Goal: Task Accomplishment & Management: Use online tool/utility

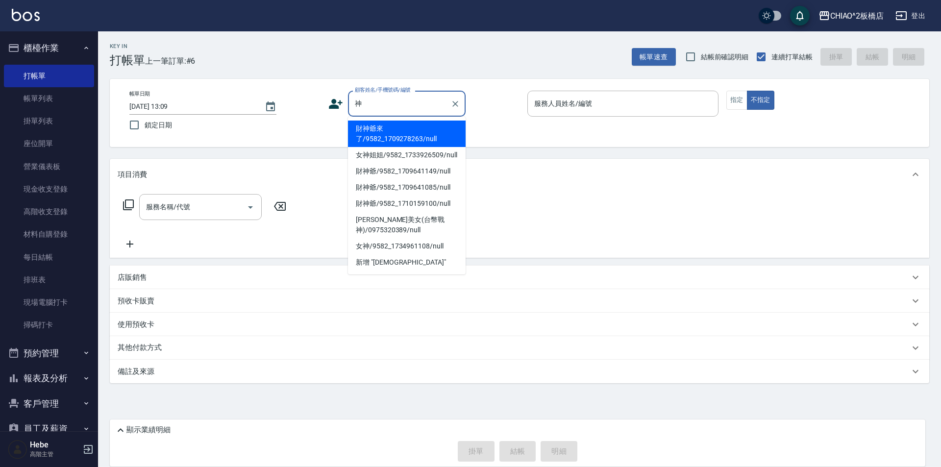
click at [383, 136] on li "財神爺來了/9582_1709278263/null" at bounding box center [407, 134] width 118 height 26
type input "財神爺來了/9582_1709278263/null"
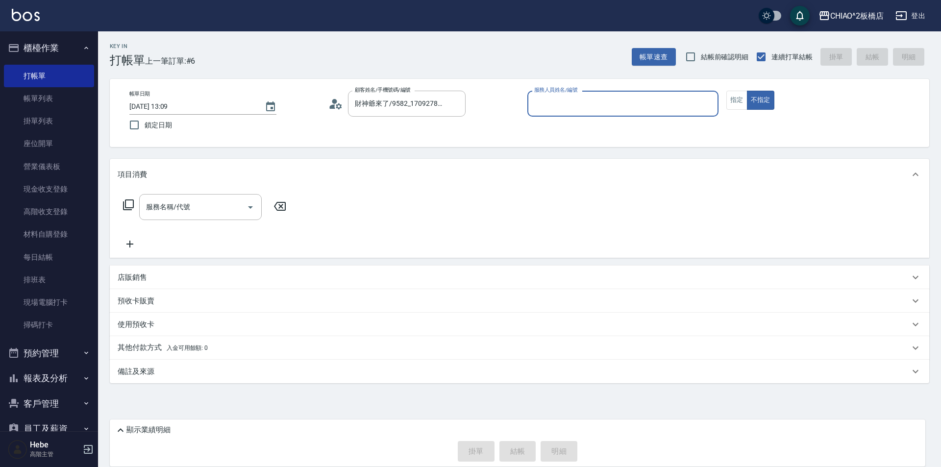
click at [570, 108] on input "服務人員姓名/編號" at bounding box center [623, 103] width 182 height 17
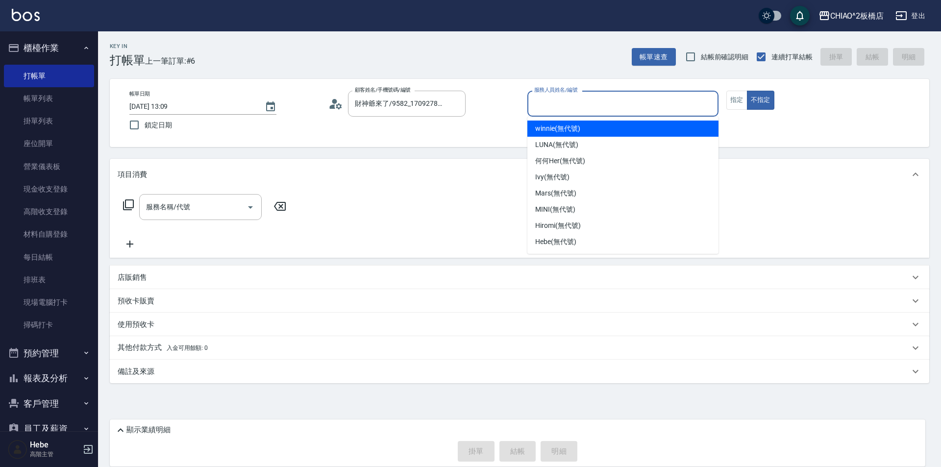
click at [569, 127] on span "winnie (無代號)" at bounding box center [557, 129] width 45 height 10
type input "winnie(無代號)"
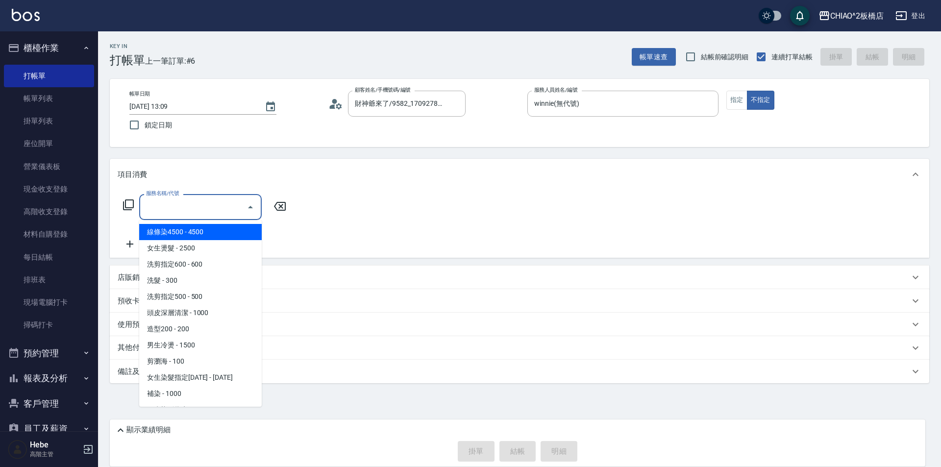
click at [185, 216] on input "服務名稱/代號" at bounding box center [193, 207] width 99 height 17
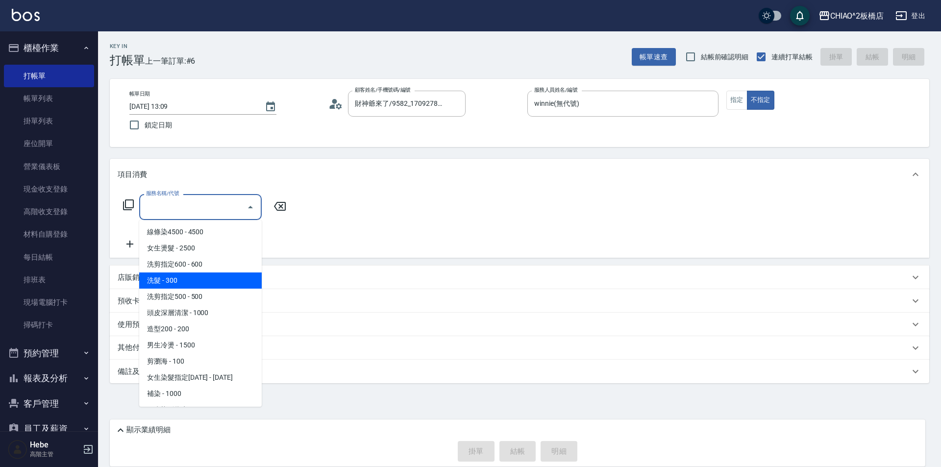
click at [191, 282] on span "洗髮 - 300" at bounding box center [200, 281] width 123 height 16
type input "洗髮(96679)"
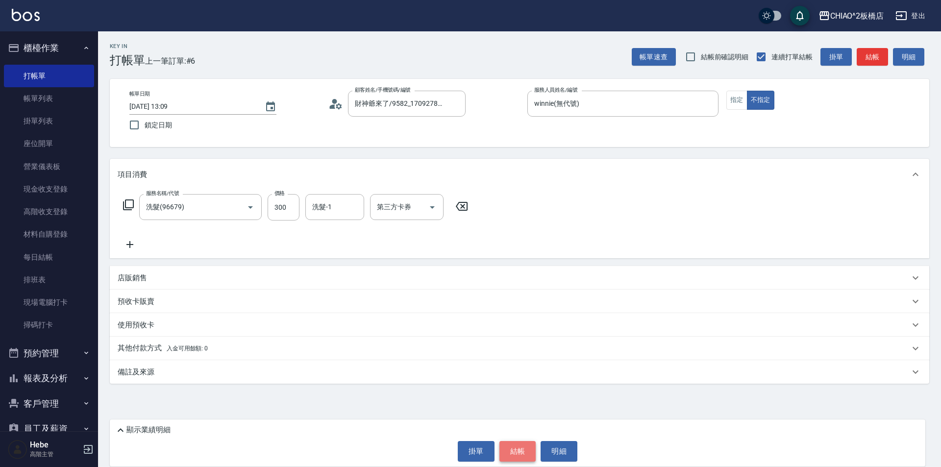
click at [517, 451] on button "結帳" at bounding box center [518, 451] width 37 height 21
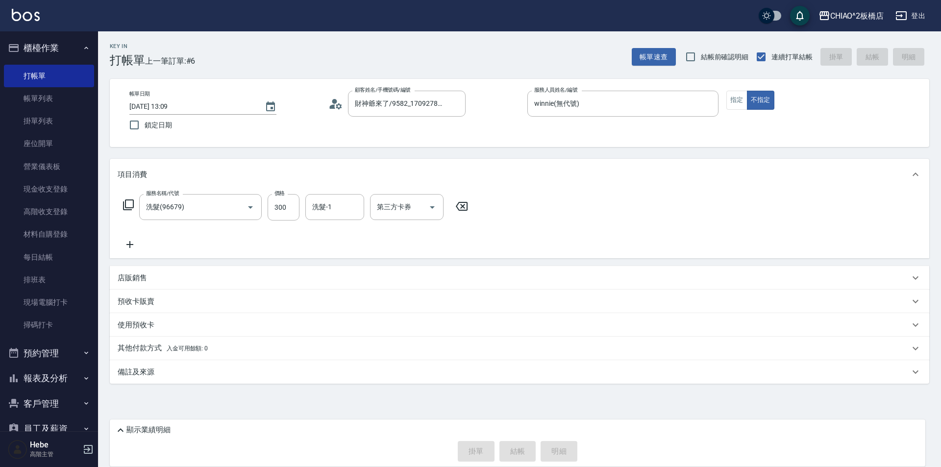
type input "[DATE] 15:05"
